Goal: Transaction & Acquisition: Purchase product/service

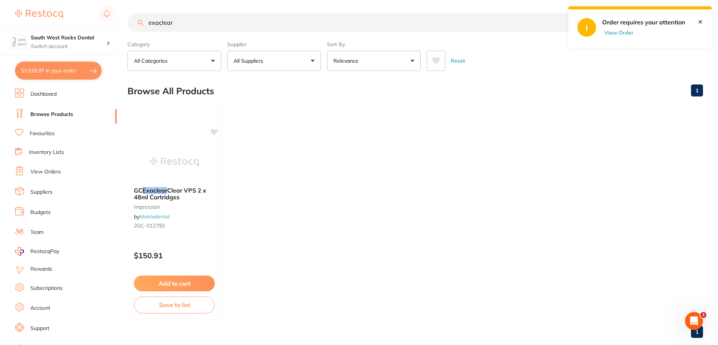
drag, startPoint x: 180, startPoint y: 22, endPoint x: 119, endPoint y: 17, distance: 61.3
click at [119, 17] on div "$1,016.97 South West Rocks Dental Switch account [GEOGRAPHIC_DATA] Dental $1,01…" at bounding box center [359, 170] width 718 height 345
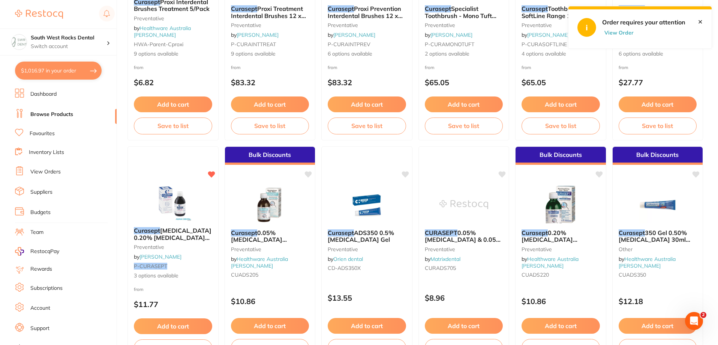
scroll to position [412, 0]
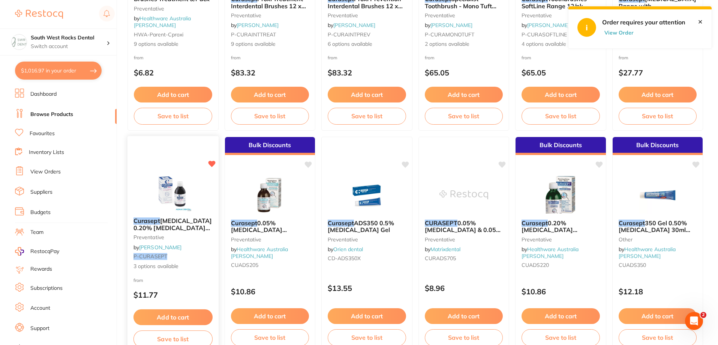
type input "curasept"
click at [177, 224] on span "[MEDICAL_DATA] 0.20% [MEDICAL_DATA] Range" at bounding box center [172, 227] width 78 height 21
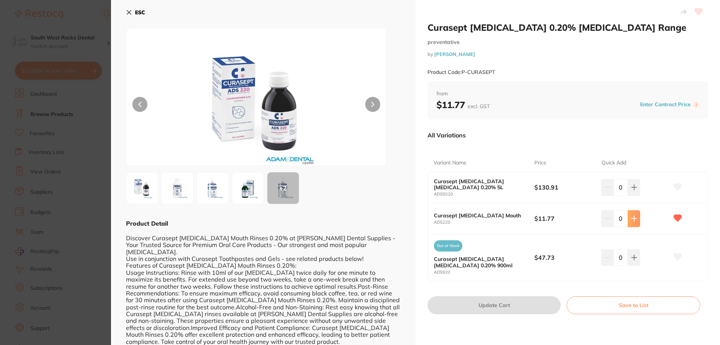
click at [636, 195] on button at bounding box center [634, 187] width 12 height 16
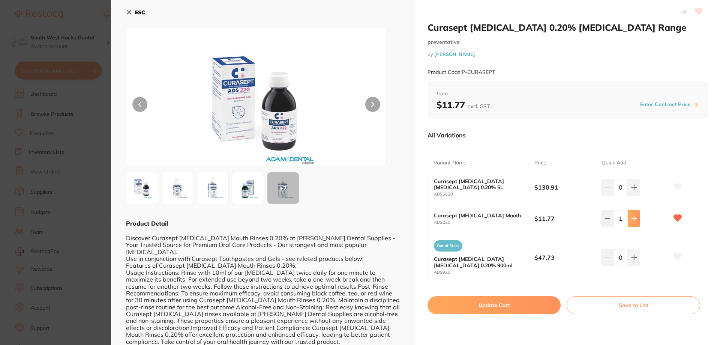
click at [636, 195] on button at bounding box center [634, 187] width 12 height 16
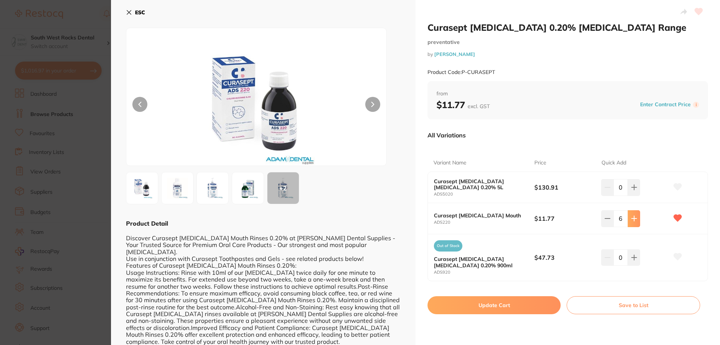
click at [636, 195] on button at bounding box center [634, 187] width 12 height 16
type input "10"
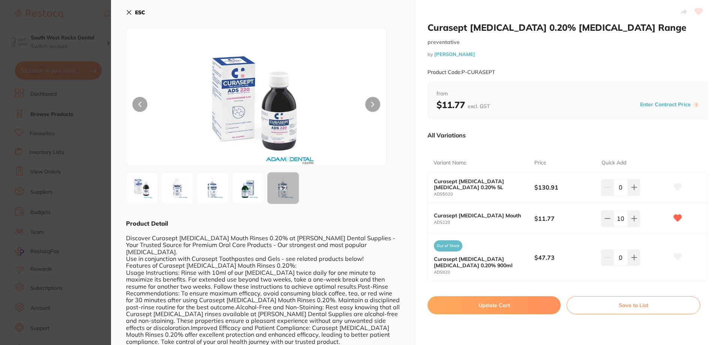
click at [498, 305] on button "Update Cart" at bounding box center [493, 305] width 133 height 18
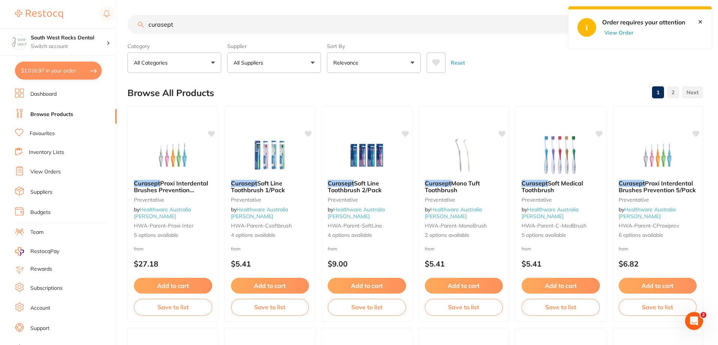
drag, startPoint x: 171, startPoint y: 22, endPoint x: 148, endPoint y: 22, distance: 22.9
click at [148, 22] on input "curasept" at bounding box center [357, 24] width 460 height 19
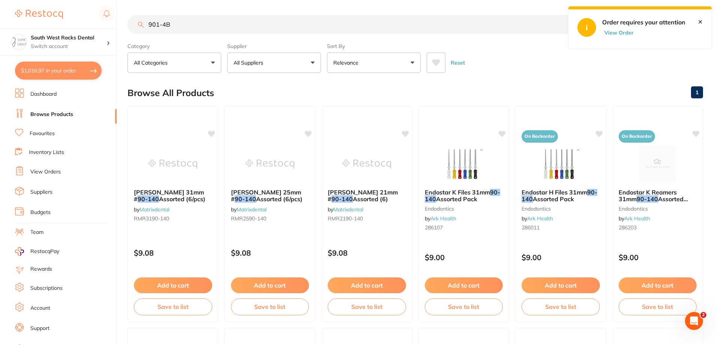
type input "901-4B"
click at [310, 64] on button "All Suppliers" at bounding box center [274, 62] width 94 height 20
drag, startPoint x: 161, startPoint y: 23, endPoint x: 143, endPoint y: 23, distance: 18.0
click at [143, 23] on div "901-4B Create Product" at bounding box center [414, 24] width 575 height 19
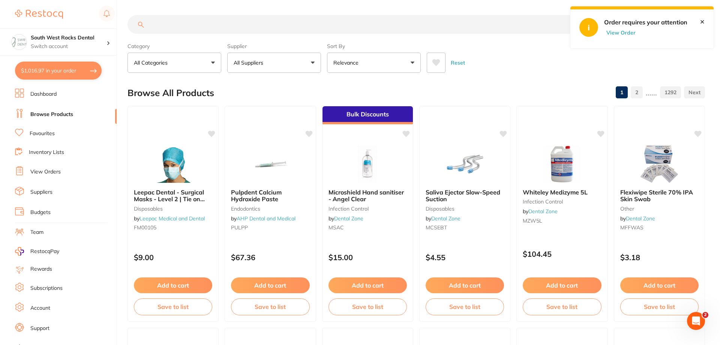
click at [313, 58] on button "All Suppliers" at bounding box center [274, 62] width 94 height 20
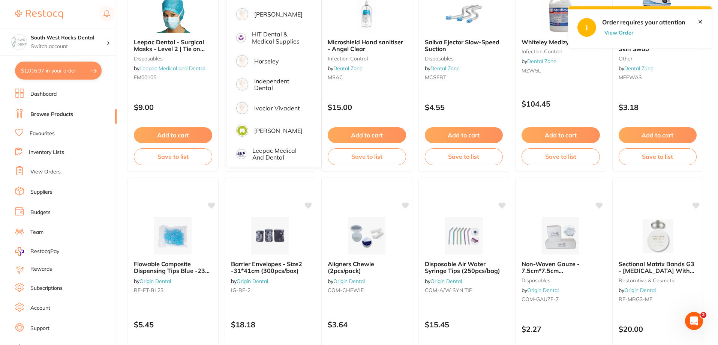
scroll to position [412, 0]
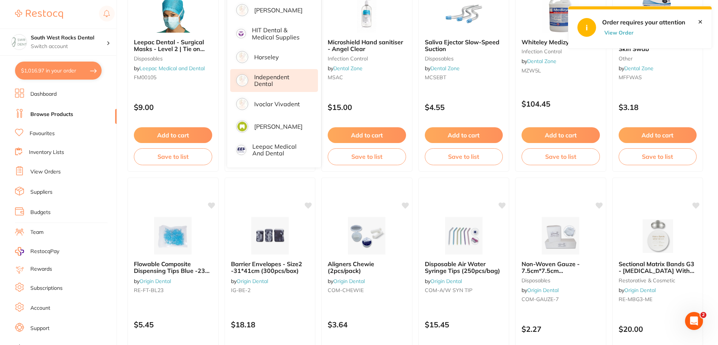
click at [287, 73] on p "Independent Dental" at bounding box center [280, 80] width 53 height 14
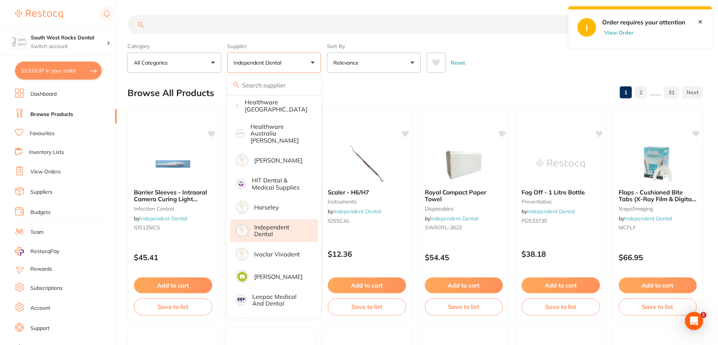
scroll to position [0, 0]
click at [167, 21] on input "search" at bounding box center [357, 24] width 460 height 19
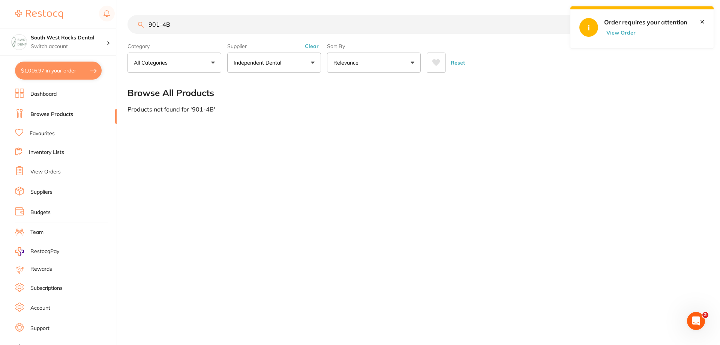
type input "901-4B"
